Goal: Transaction & Acquisition: Purchase product/service

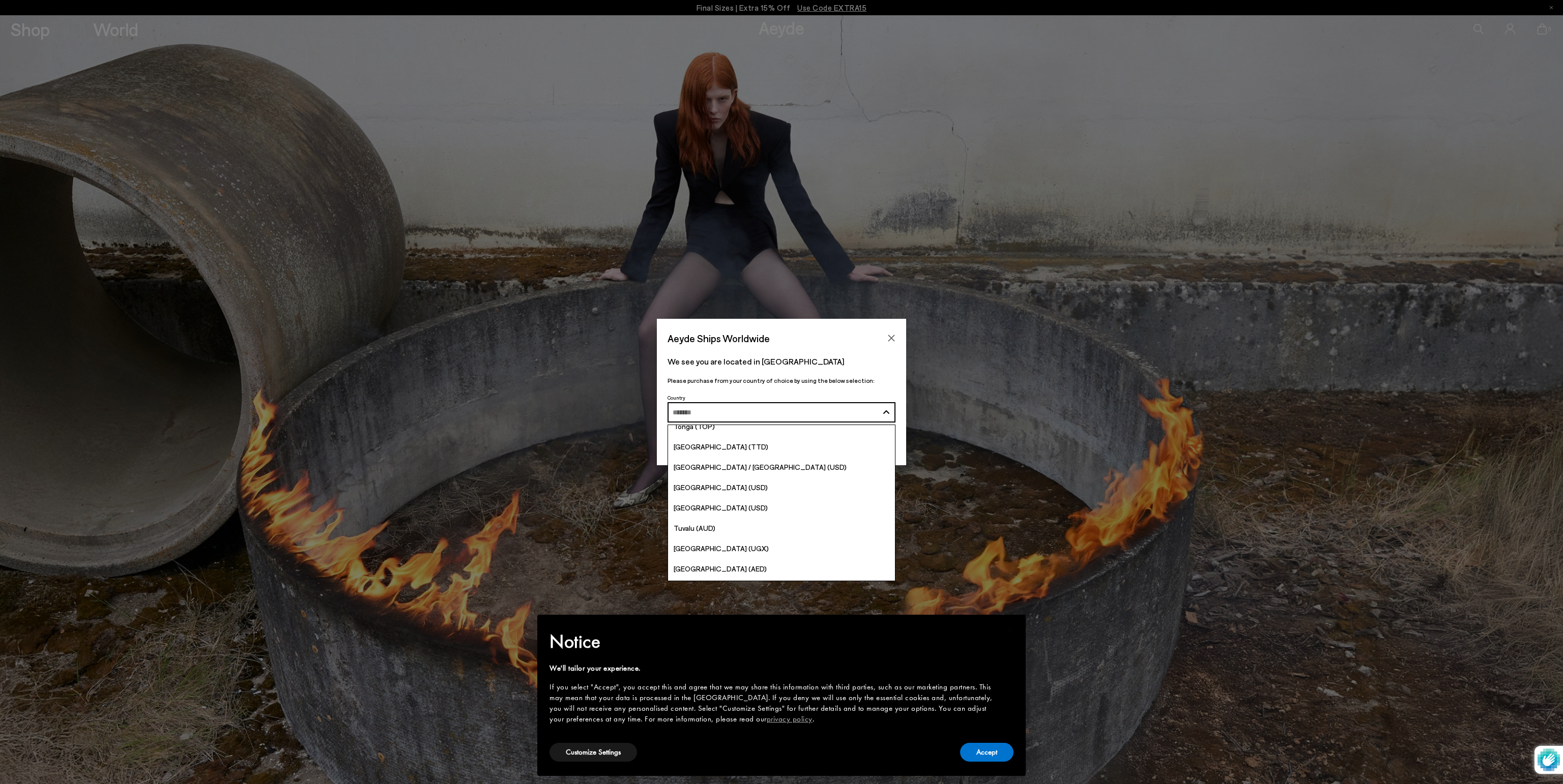
scroll to position [3868, 0]
click at [716, 552] on span "[GEOGRAPHIC_DATA] (USD)" at bounding box center [721, 556] width 94 height 9
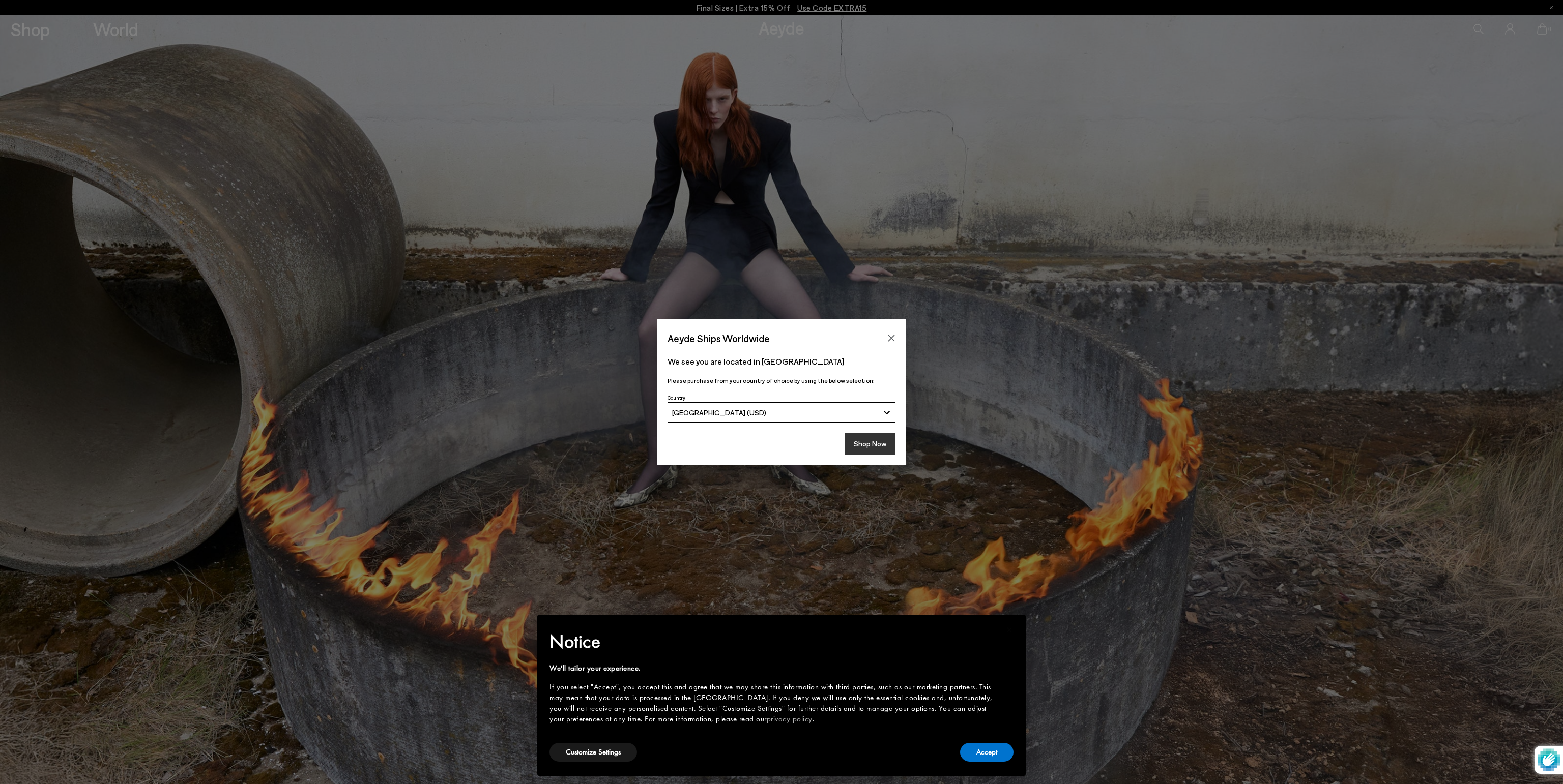
click at [869, 448] on button "Shop Now" at bounding box center [870, 444] width 51 height 21
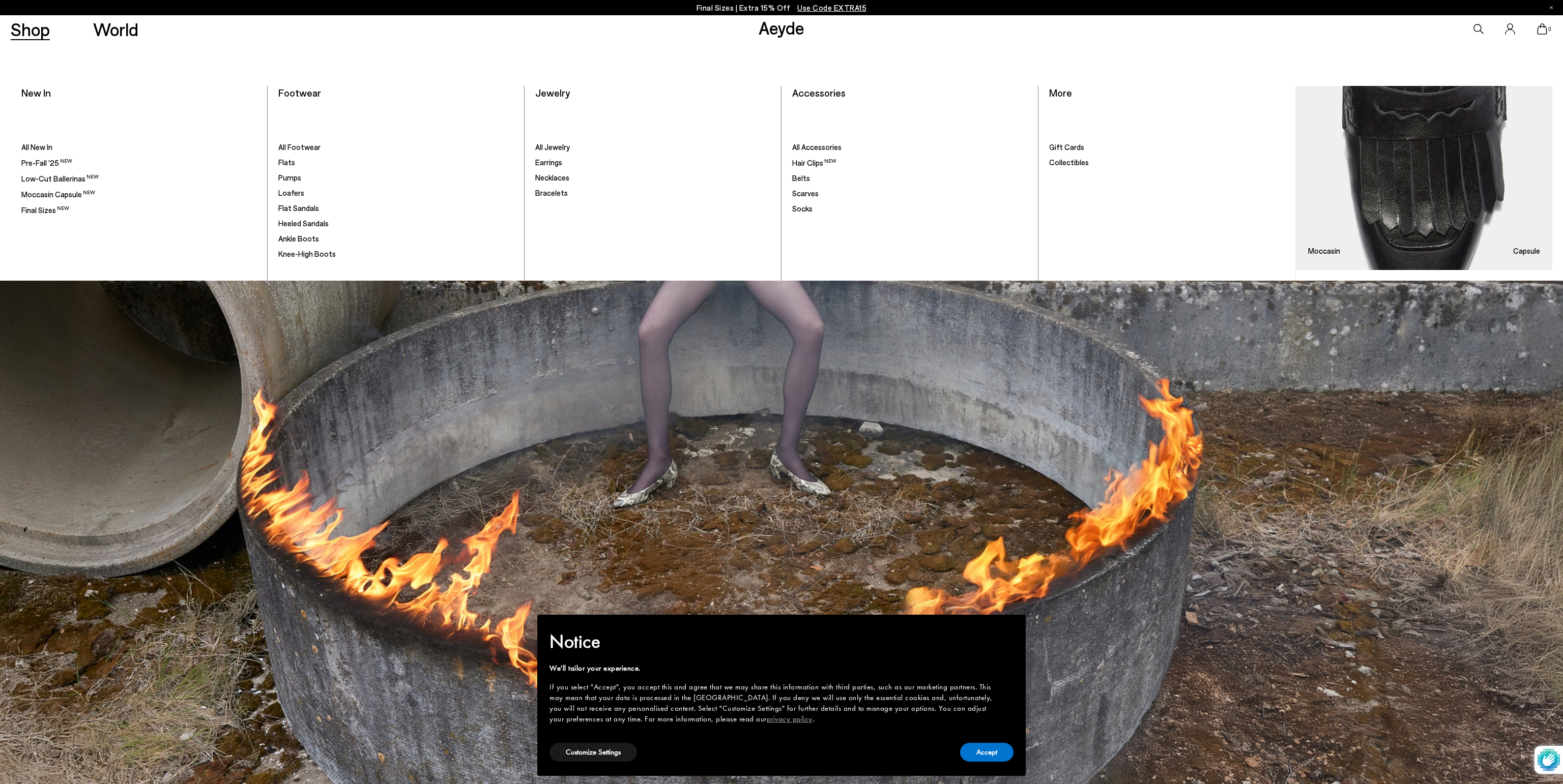
click at [43, 33] on link "Shop" at bounding box center [30, 29] width 39 height 18
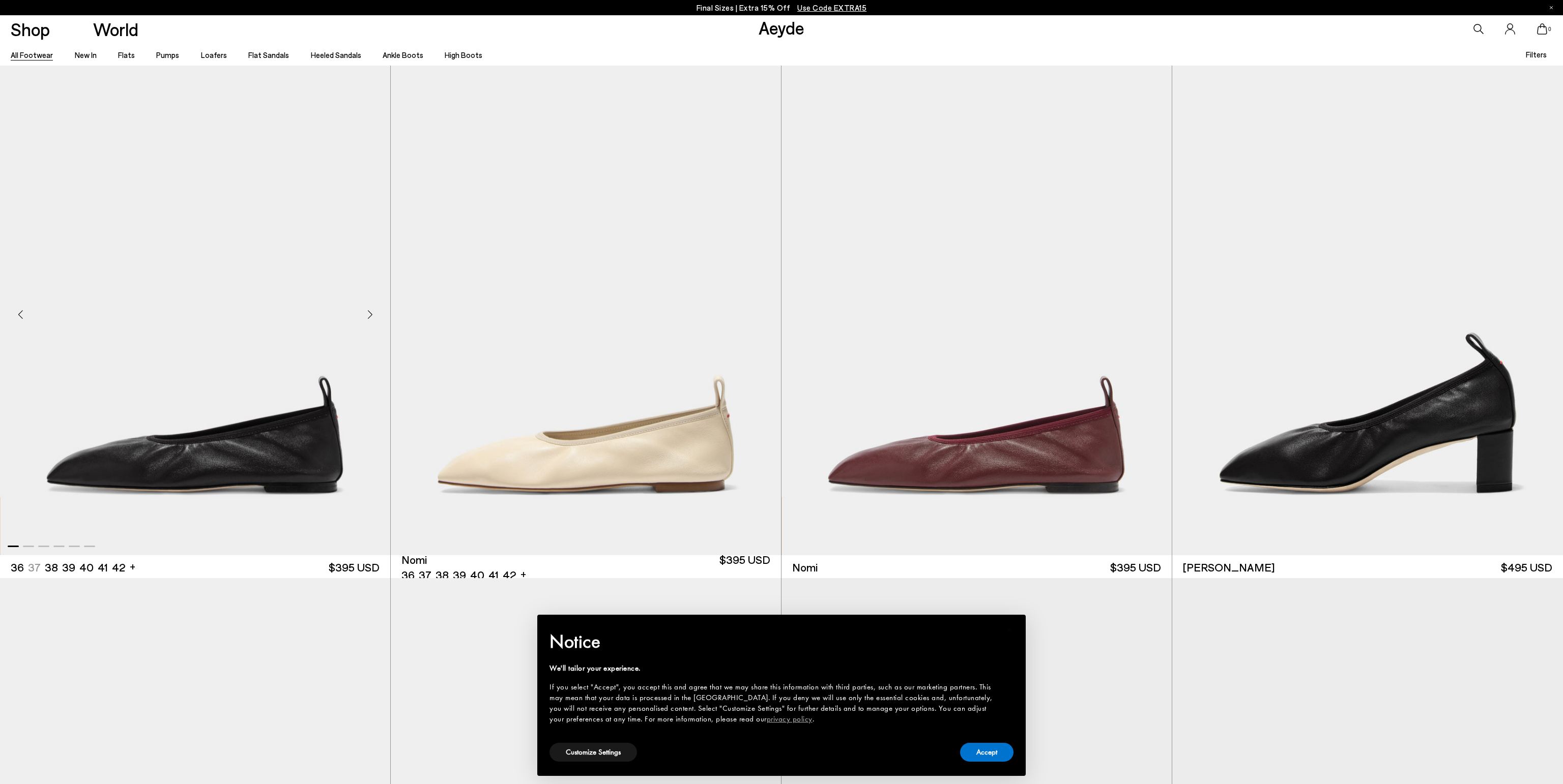
click at [176, 437] on img "1 / 6" at bounding box center [195, 310] width 391 height 490
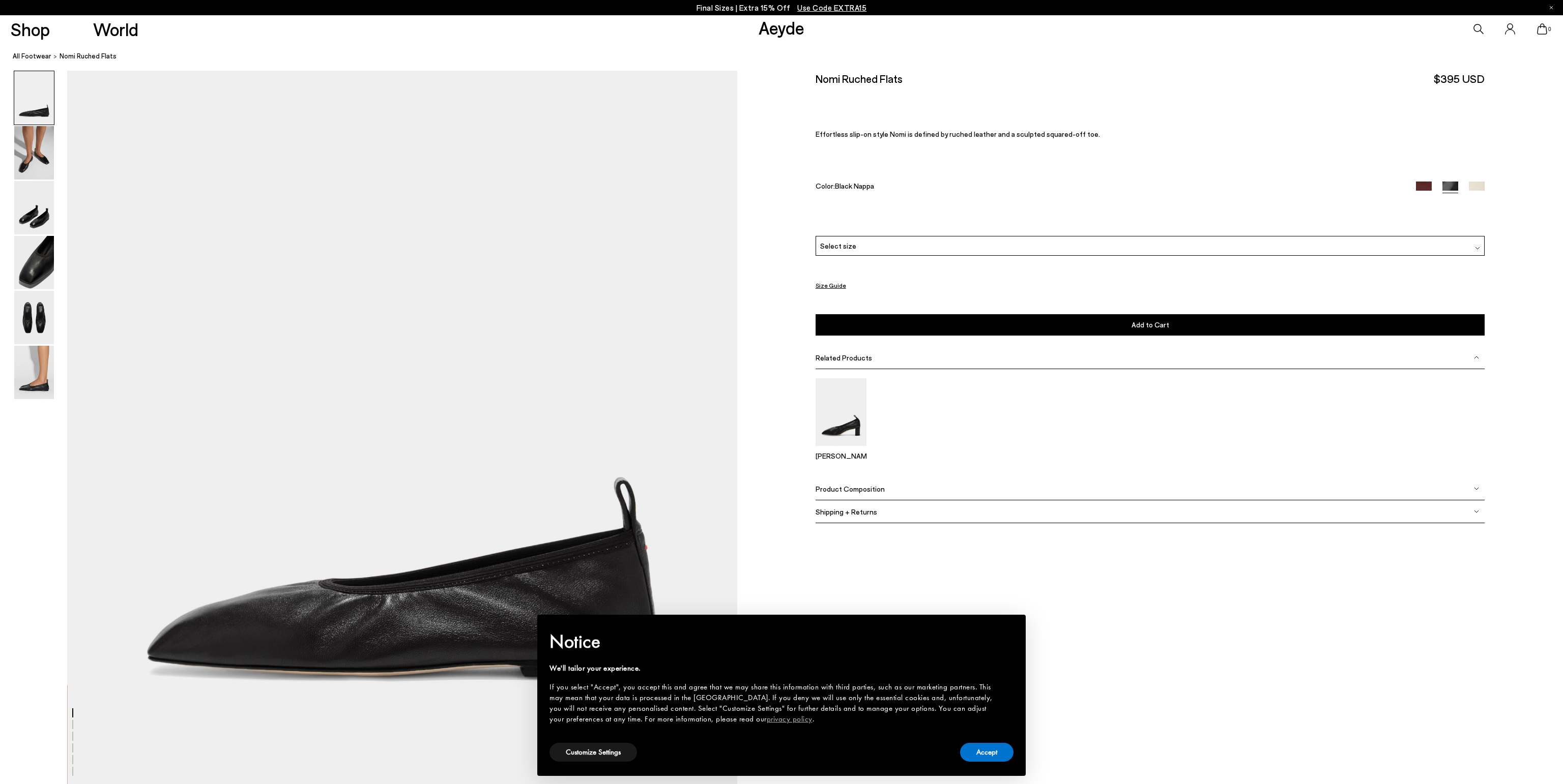
click at [1204, 258] on div "Please Select a Color Black Nappa Port Nappa Black Nappa Creamy Nappa Select si…" at bounding box center [1150, 286] width 670 height 100
click at [1210, 249] on div "Select size" at bounding box center [1150, 246] width 670 height 20
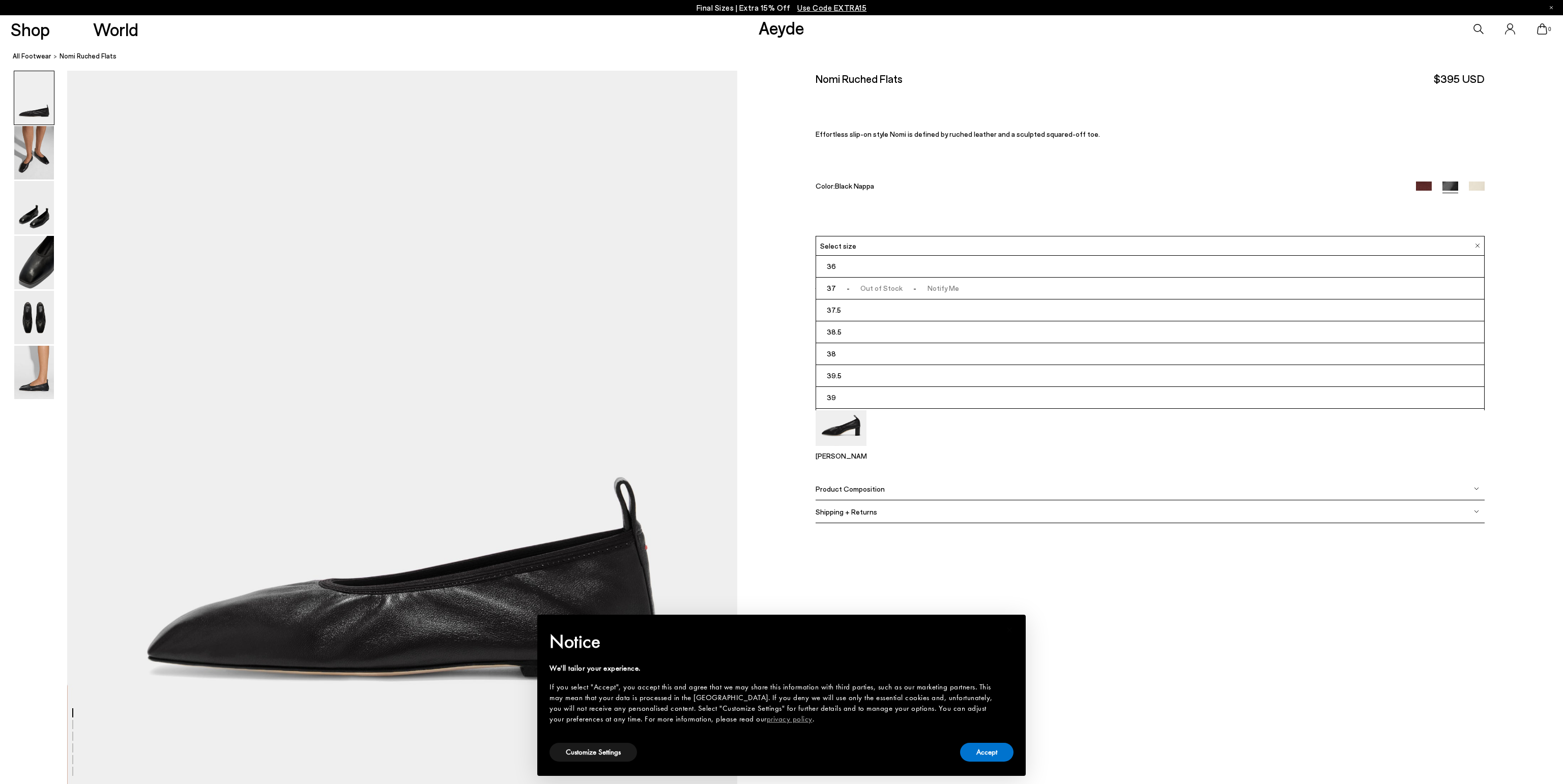
click at [895, 307] on li "37.5" at bounding box center [1150, 310] width 669 height 22
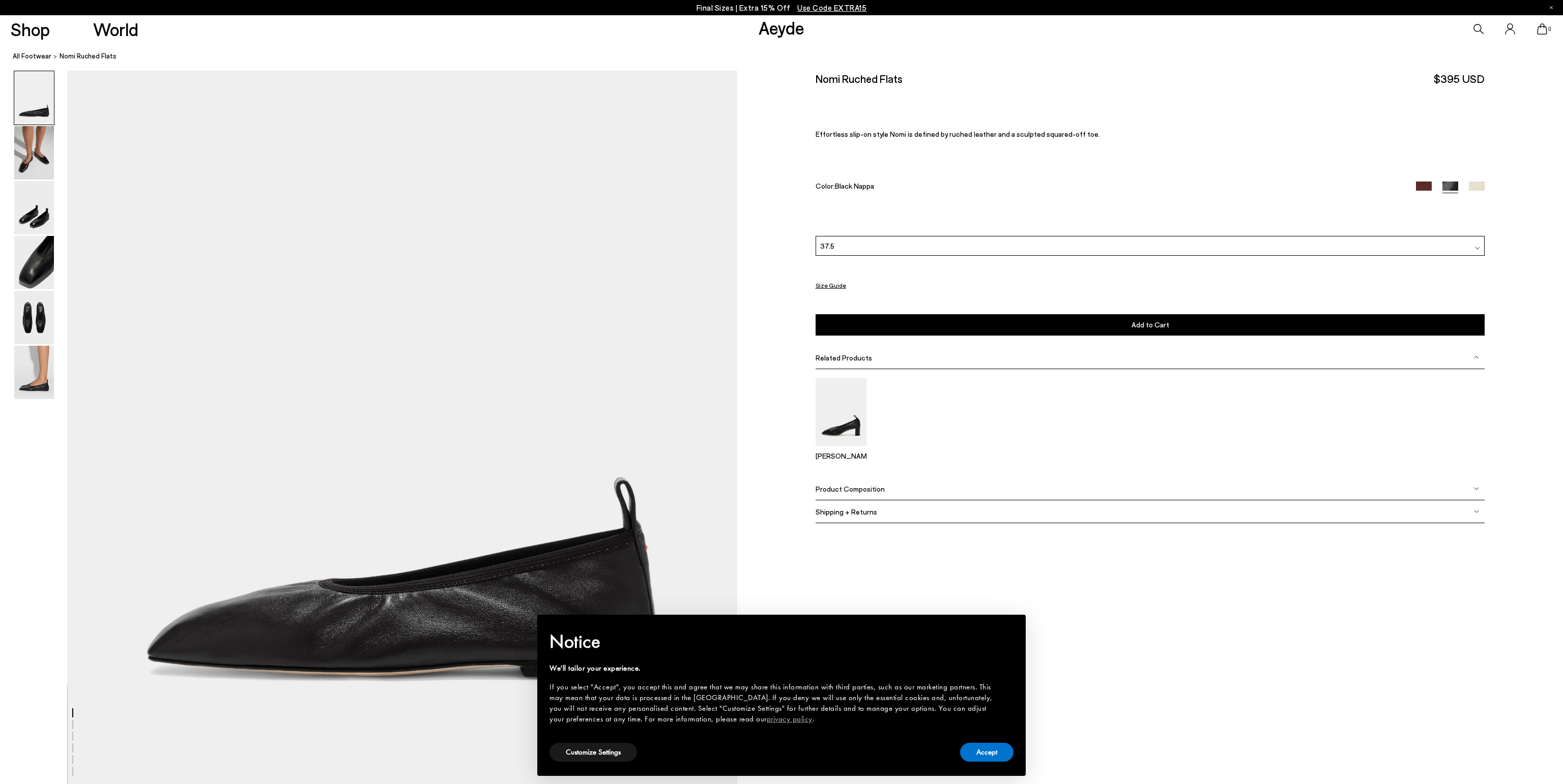
click at [1132, 327] on button "Add to Cart Select a Size First" at bounding box center [1150, 325] width 670 height 21
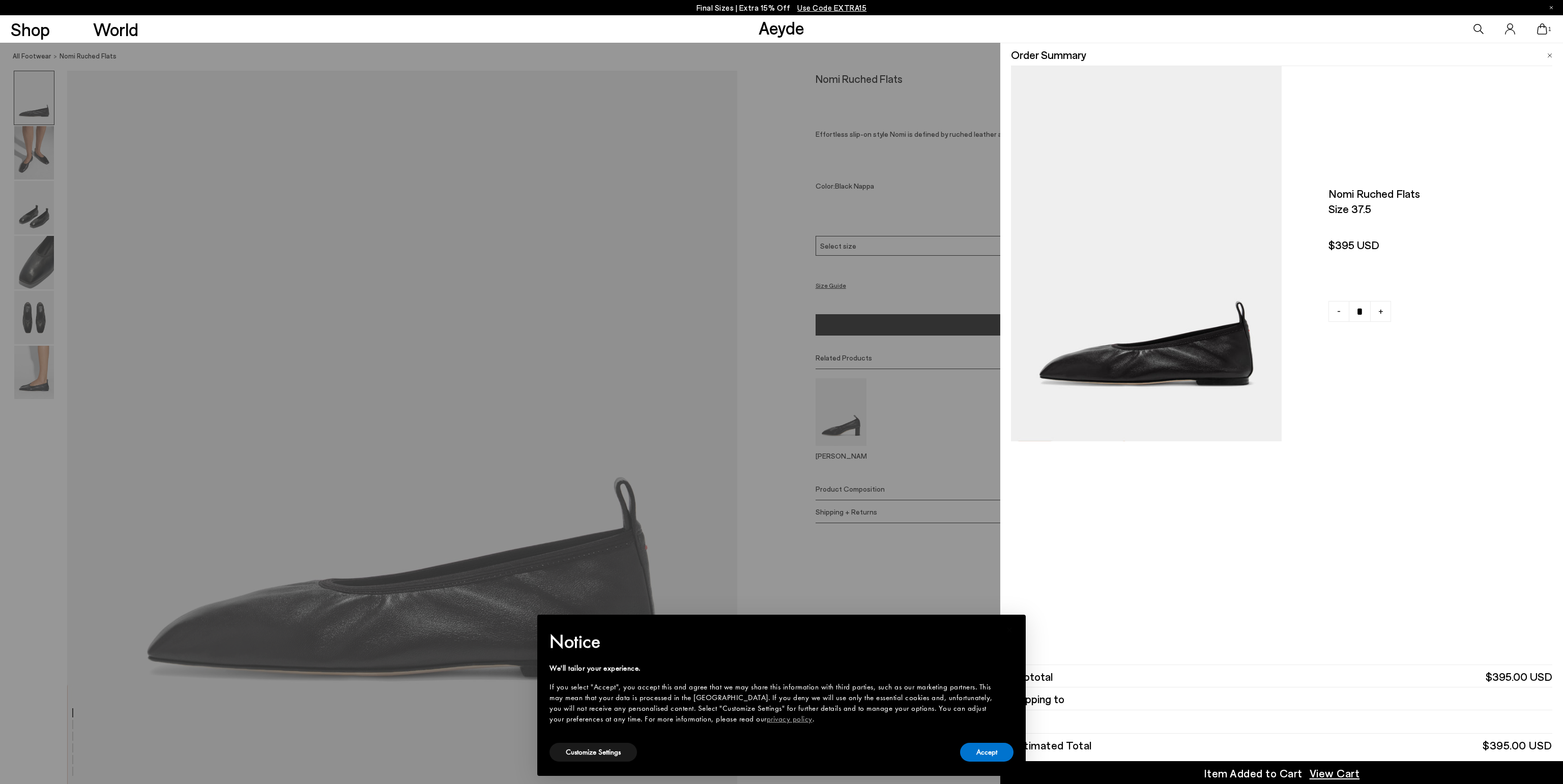
click at [1348, 775] on span "View Cart" at bounding box center [1335, 773] width 51 height 16
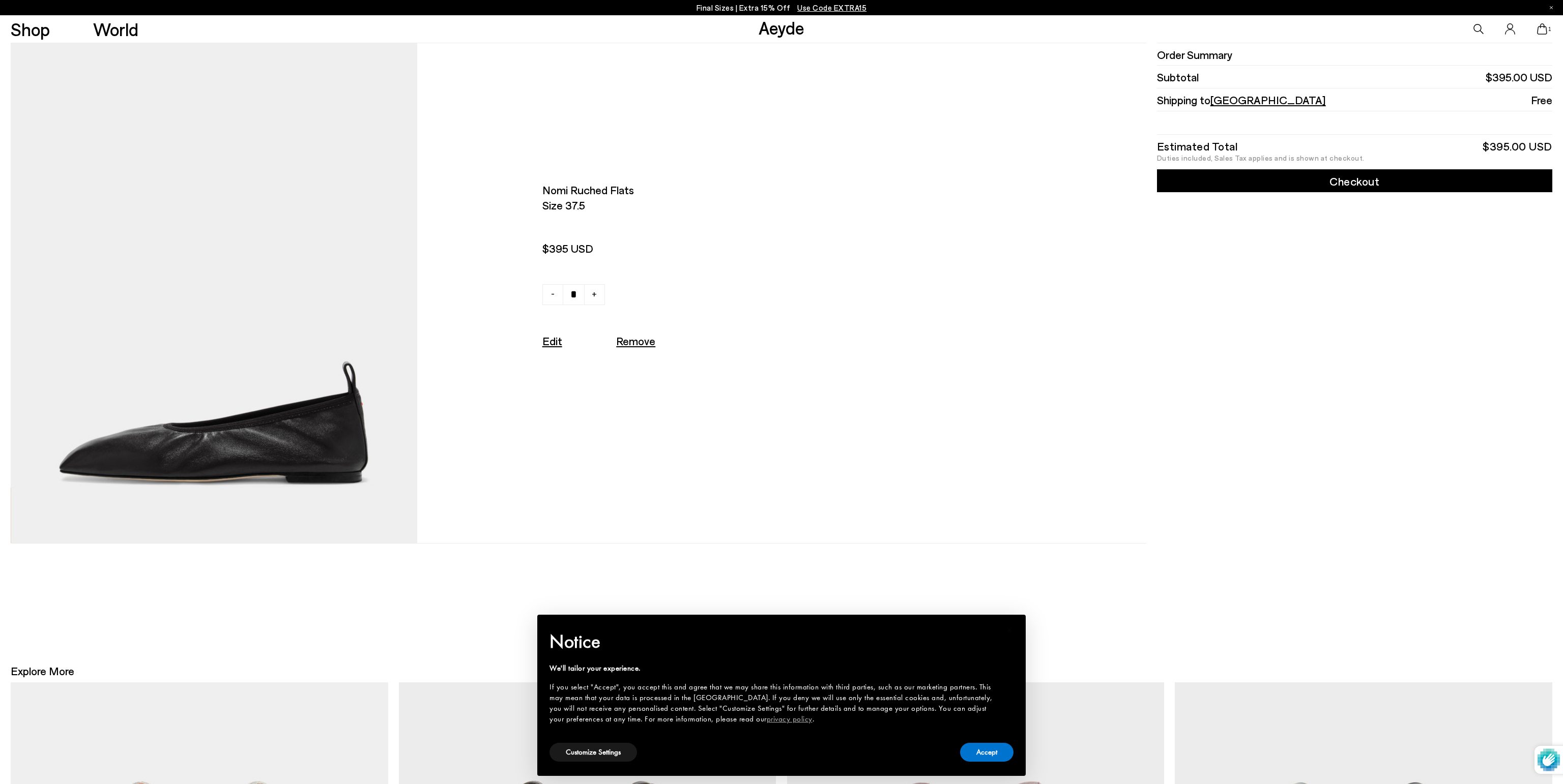
click at [1363, 186] on link "Checkout" at bounding box center [1354, 181] width 395 height 23
